Goal: Task Accomplishment & Management: Use online tool/utility

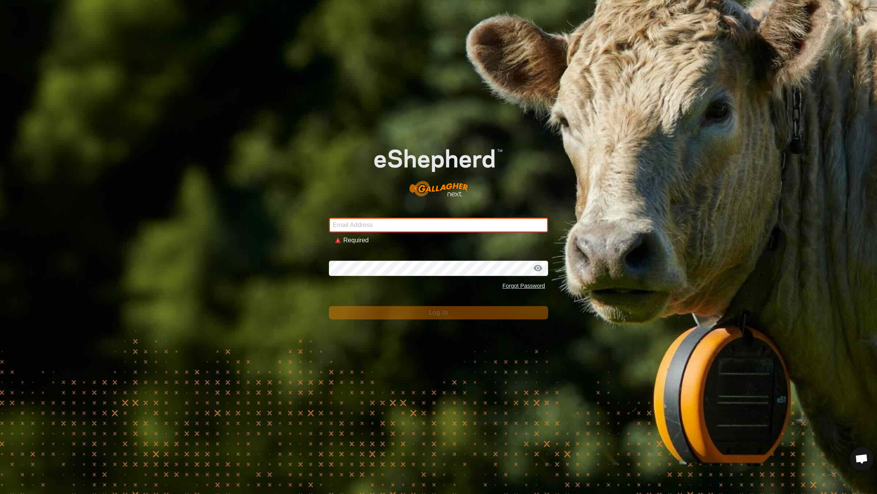
type input "[EMAIL_ADDRESS][DOMAIN_NAME]"
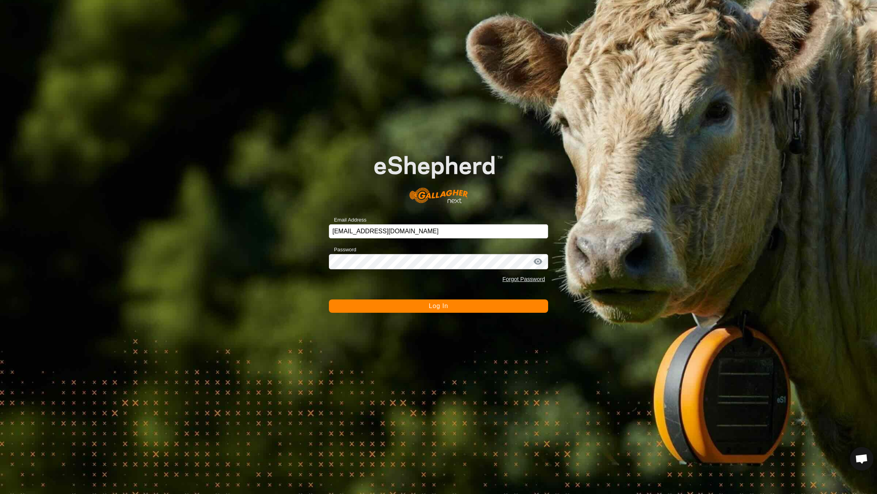
click at [412, 306] on button "Log In" at bounding box center [438, 305] width 219 height 13
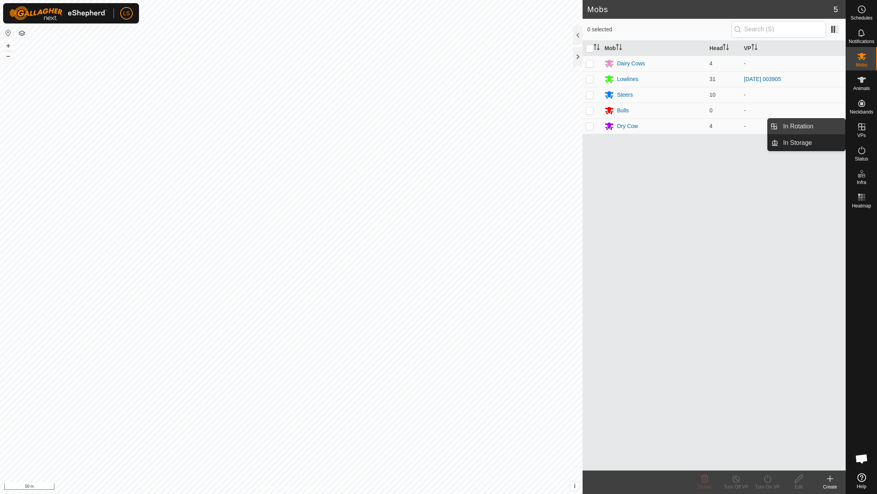
click at [817, 128] on link "In Rotation" at bounding box center [811, 127] width 67 height 16
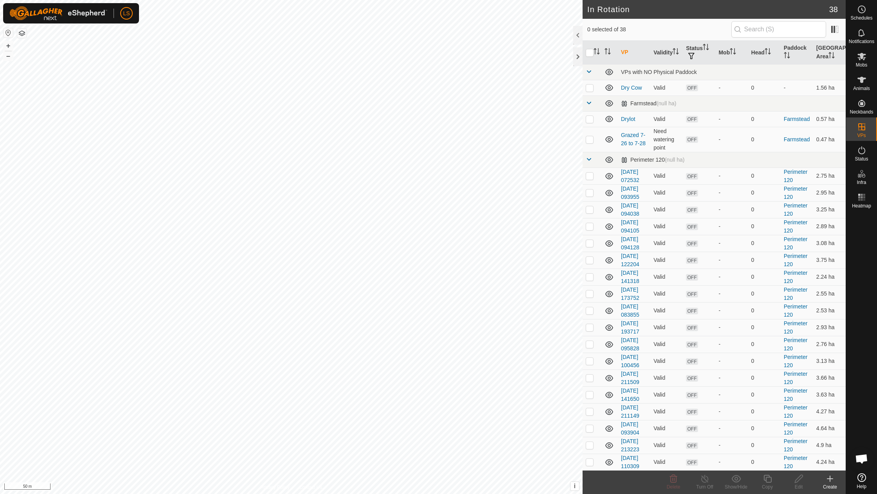
click at [827, 479] on icon at bounding box center [829, 478] width 9 height 9
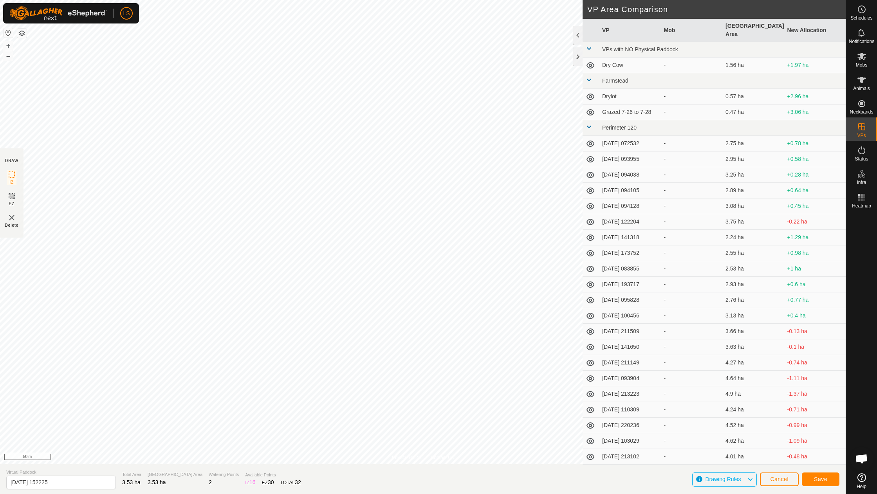
click at [816, 478] on span "Save" at bounding box center [820, 479] width 13 height 6
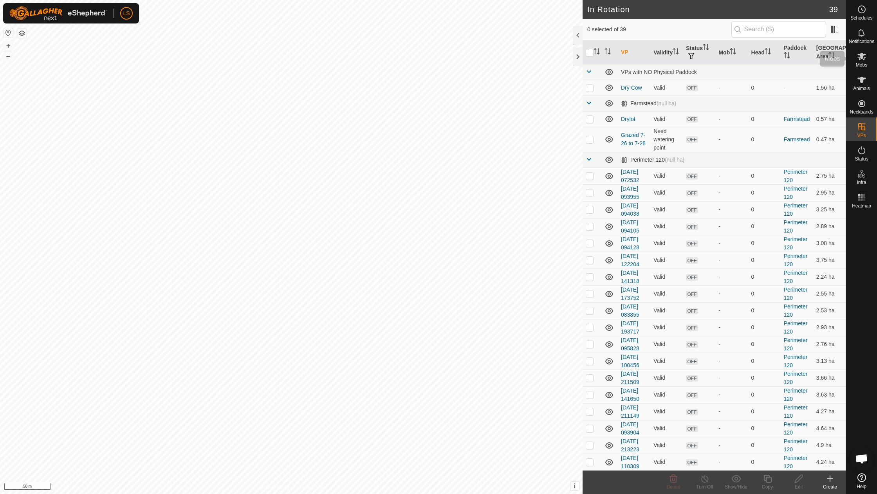
click at [860, 56] on icon at bounding box center [861, 56] width 9 height 7
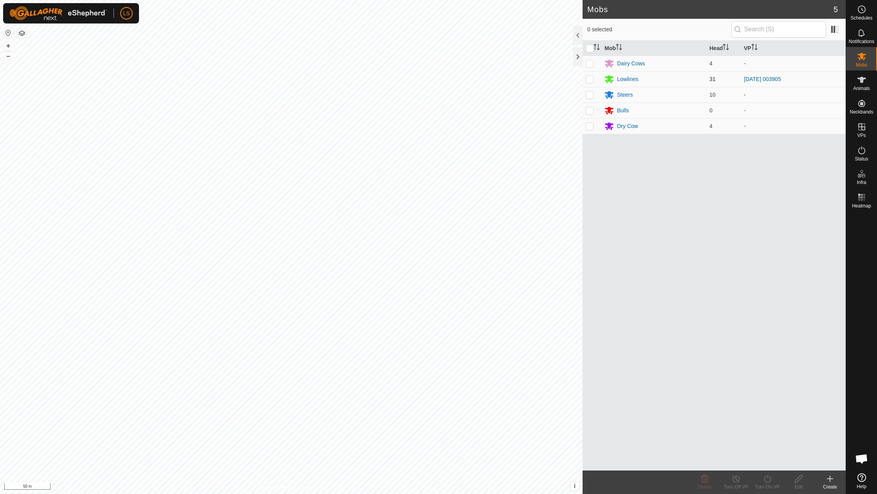
click at [589, 81] on p-checkbox at bounding box center [589, 79] width 8 height 6
checkbox input "true"
click at [767, 478] on icon at bounding box center [767, 478] width 10 height 9
click at [771, 460] on link "Now" at bounding box center [790, 462] width 77 height 16
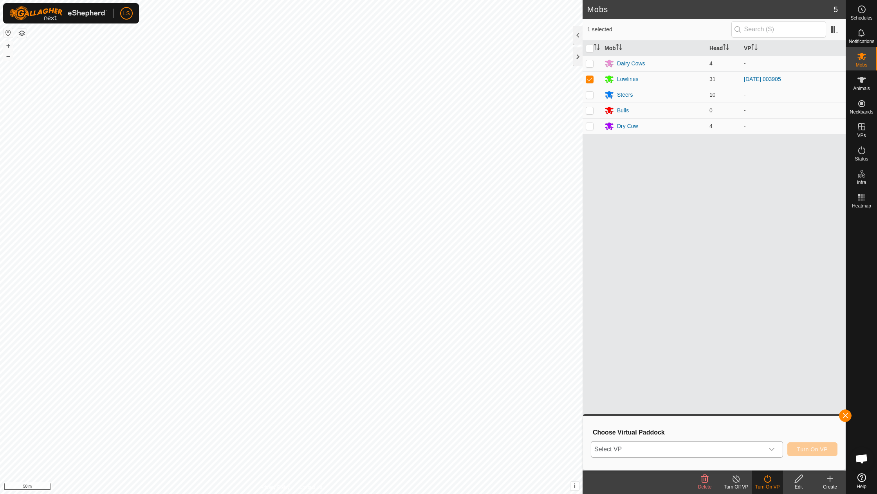
click at [772, 447] on icon "dropdown trigger" at bounding box center [771, 449] width 6 height 6
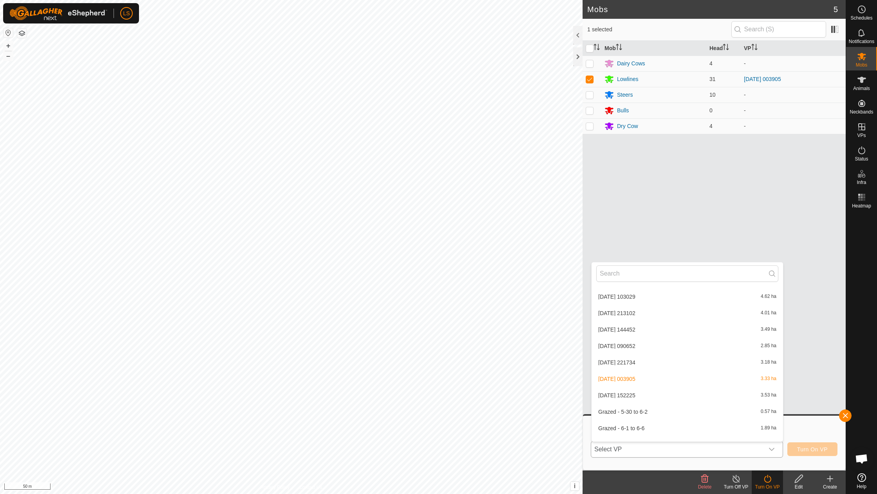
scroll to position [412, 0]
click at [636, 387] on li "[DATE] 152225 3.53 ha" at bounding box center [686, 395] width 191 height 16
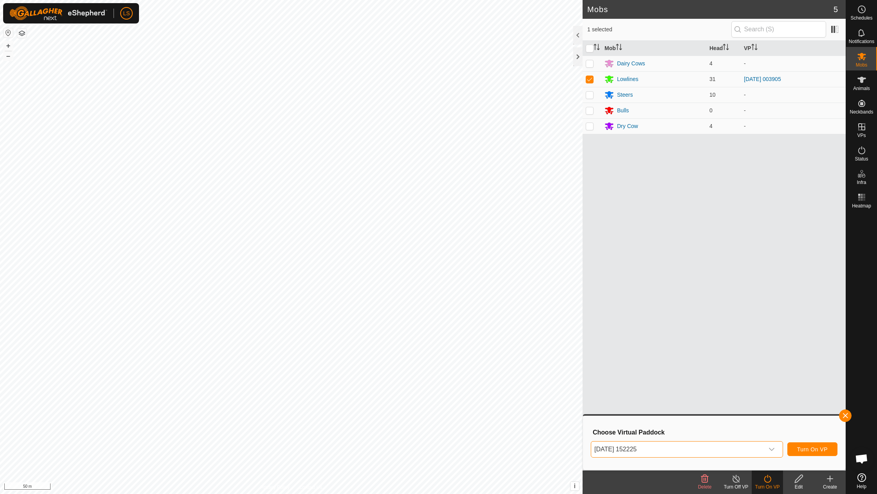
click at [801, 450] on span "Turn On VP" at bounding box center [812, 449] width 31 height 6
